Goal: Task Accomplishment & Management: Check status

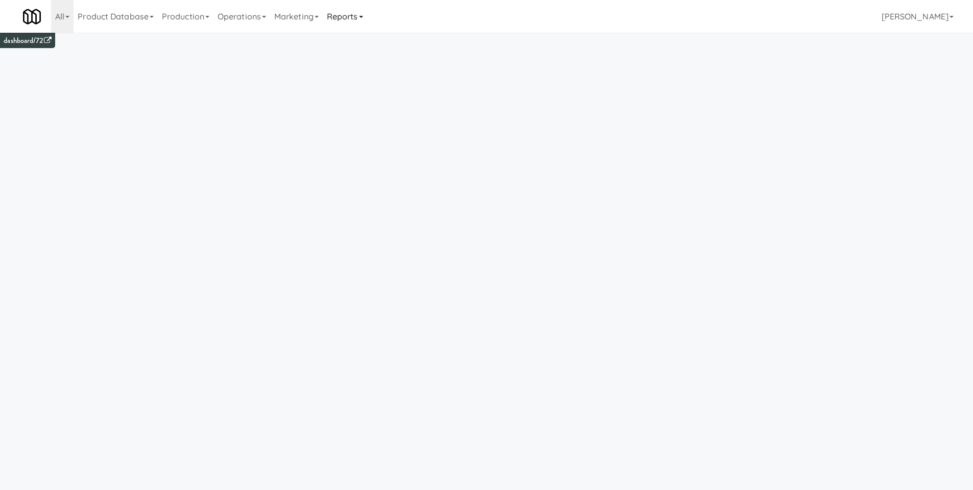
click at [338, 10] on link "Reports" at bounding box center [345, 16] width 44 height 33
click at [365, 87] on link "Payouts" at bounding box center [364, 81] width 82 height 18
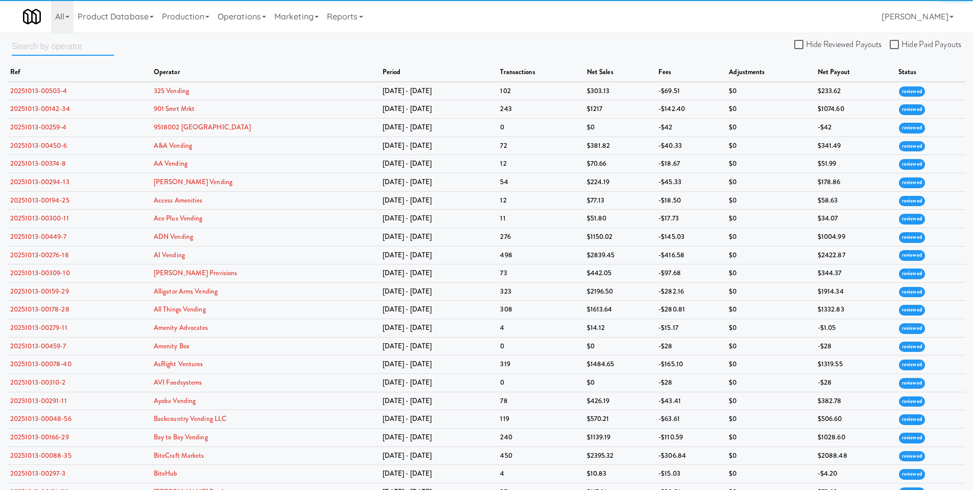
click at [58, 51] on input "text" at bounding box center [63, 46] width 102 height 19
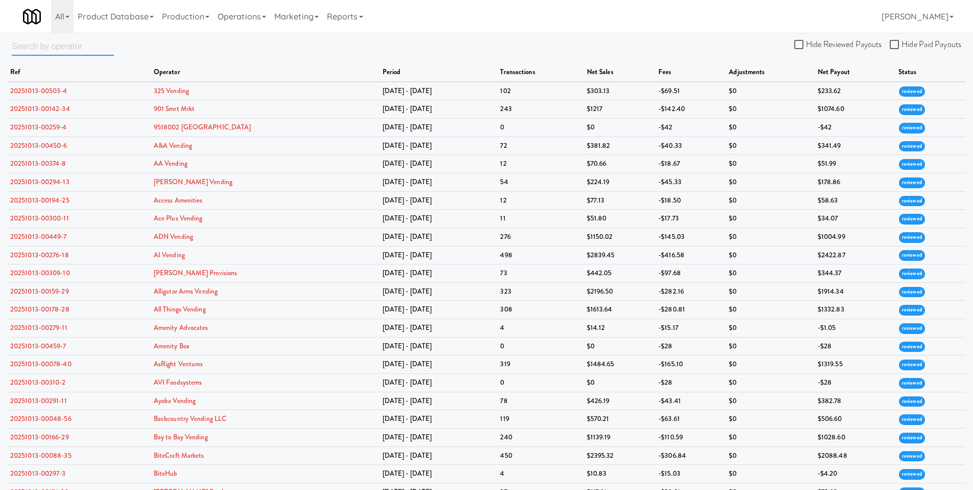
paste input "Voodoo Volleyball"
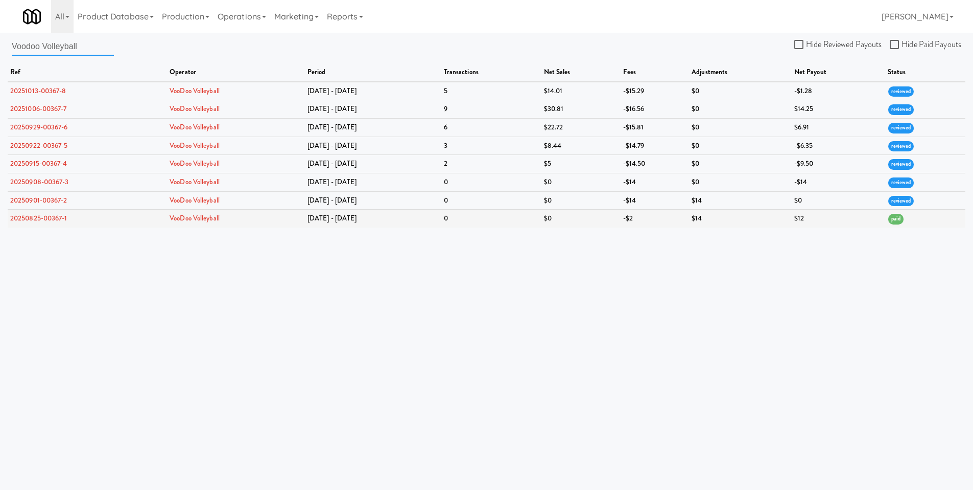
type input "Voodoo Volleyball"
click at [56, 222] on link "20250825-00367-1" at bounding box center [38, 218] width 57 height 10
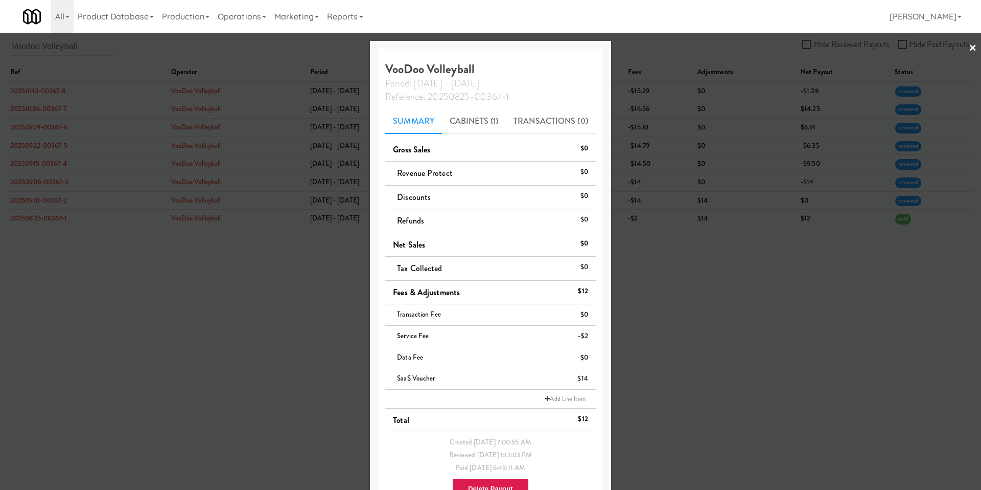
click at [722, 284] on div at bounding box center [490, 245] width 981 height 490
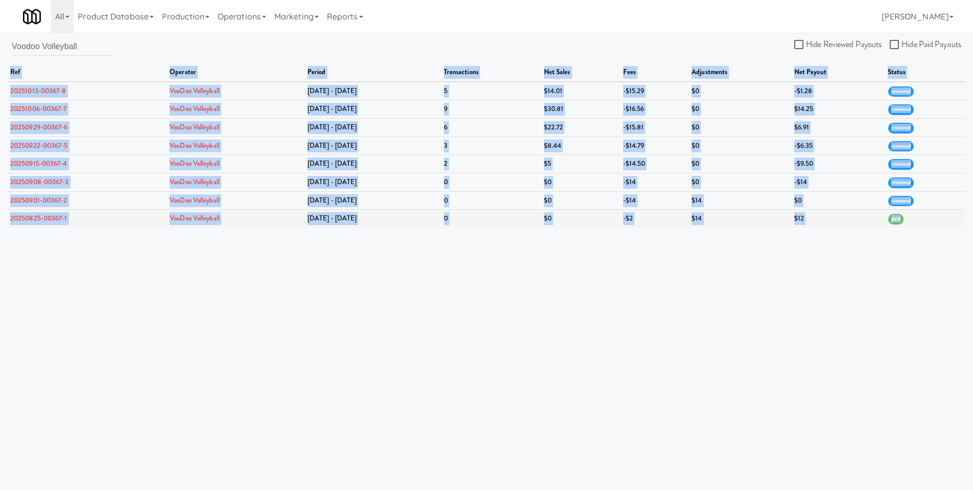
drag, startPoint x: 322, startPoint y: 42, endPoint x: 921, endPoint y: 225, distance: 625.7
click at [921, 225] on div "Voodoo Volleyball Hide Reviewed Payouts Hide Paid Payouts ref operator period t…" at bounding box center [486, 132] width 973 height 191
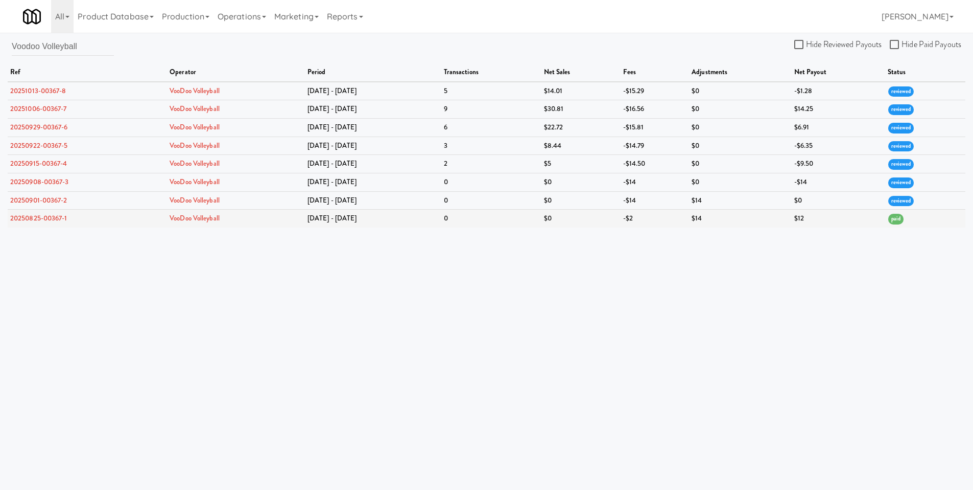
click at [921, 225] on td "paid" at bounding box center [926, 219] width 80 height 18
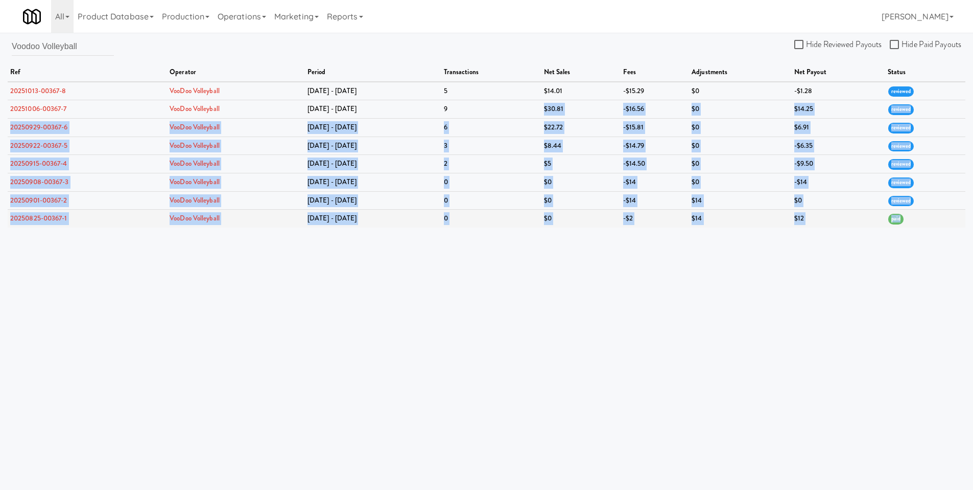
drag, startPoint x: 593, startPoint y: 118, endPoint x: 905, endPoint y: 221, distance: 329.5
click at [905, 221] on tbody "20251013-00367-8 VooDoo Volleyball [DATE] - [DATE] 5 $14.01 -$15.29 $0 -$1.28 r…" at bounding box center [487, 155] width 958 height 146
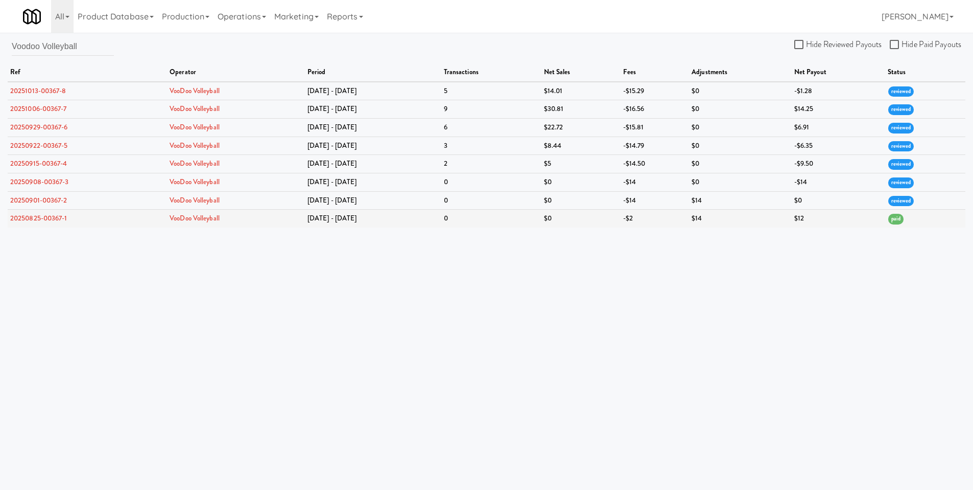
click at [905, 221] on td "paid" at bounding box center [926, 219] width 80 height 18
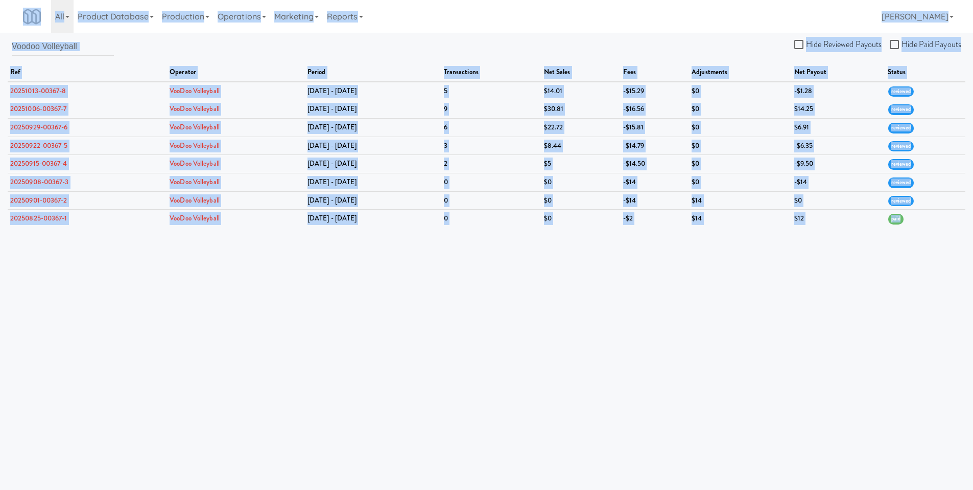
drag, startPoint x: 909, startPoint y: 221, endPoint x: 40, endPoint y: 7, distance: 894.2
click at [40, 33] on body "Okay Okay Select date: previous 2025-Oct next Su Mo Tu We Th Fr Sa 28 29 30 1 2…" at bounding box center [486, 278] width 973 height 490
click at [422, 17] on div "All 325 Vending [URL][DOMAIN_NAME] 901 Smrt Mrkt [URL][DOMAIN_NAME] 9518002 [GE…" at bounding box center [486, 16] width 927 height 33
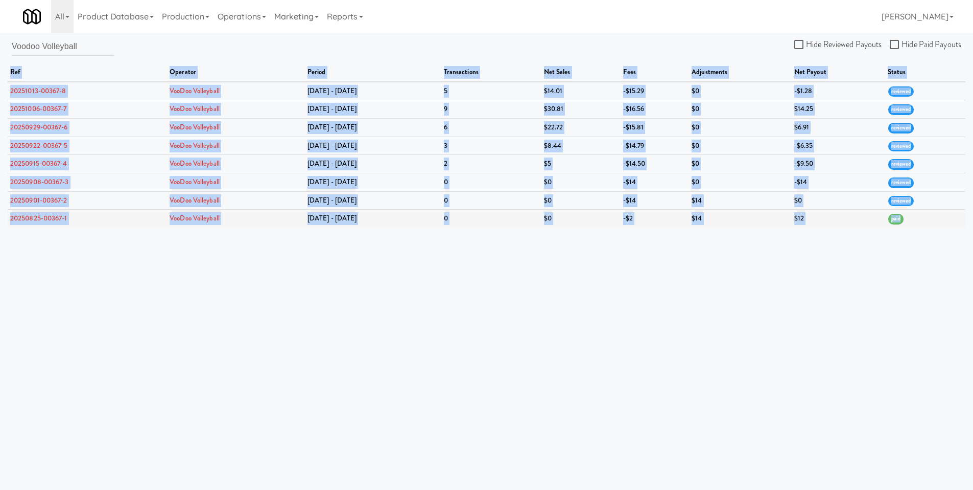
drag, startPoint x: 8, startPoint y: 66, endPoint x: 901, endPoint y: 222, distance: 907.2
click at [901, 222] on table "ref operator period transactions net sales fees adjustments net payout status 2…" at bounding box center [487, 145] width 958 height 164
copy table "ref operator period transactions net sales fees adjustments net payout status 2…"
click at [368, 222] on td "[DATE] - [DATE]" at bounding box center [373, 219] width 136 height 18
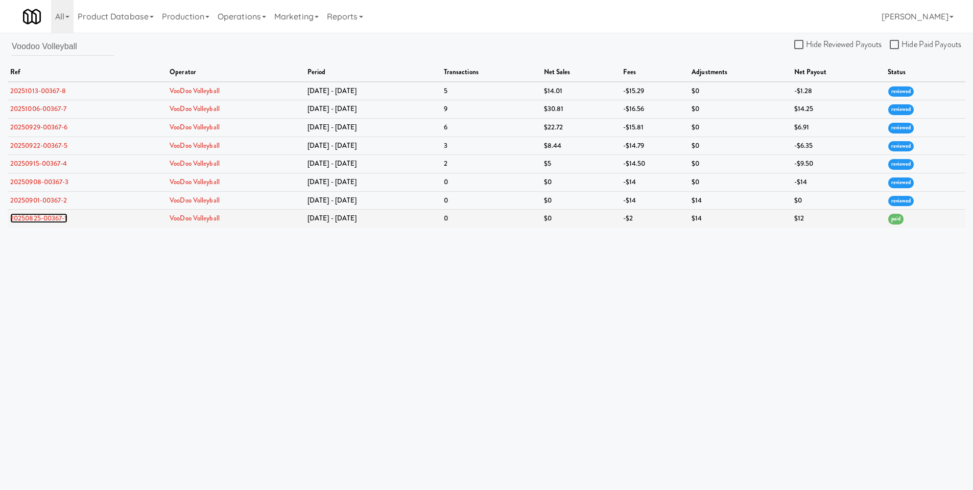
click at [26, 217] on link "20250825-00367-1" at bounding box center [38, 218] width 57 height 10
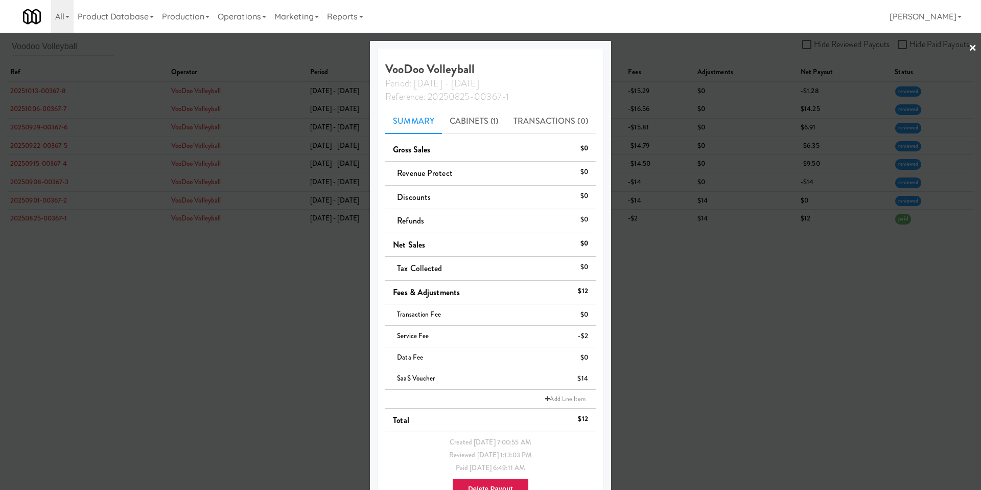
click at [688, 313] on div at bounding box center [490, 245] width 981 height 490
